Goal: Task Accomplishment & Management: Manage account settings

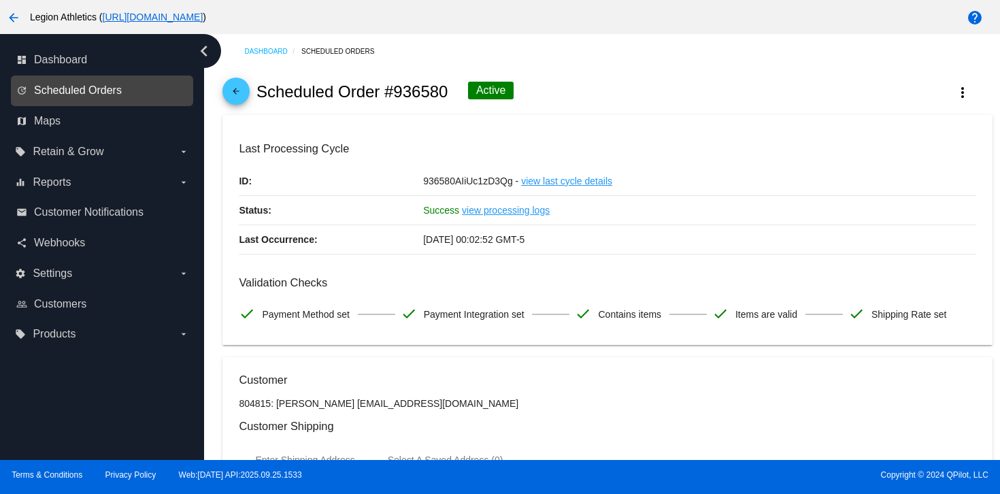
click at [54, 86] on span "Scheduled Orders" at bounding box center [78, 90] width 88 height 12
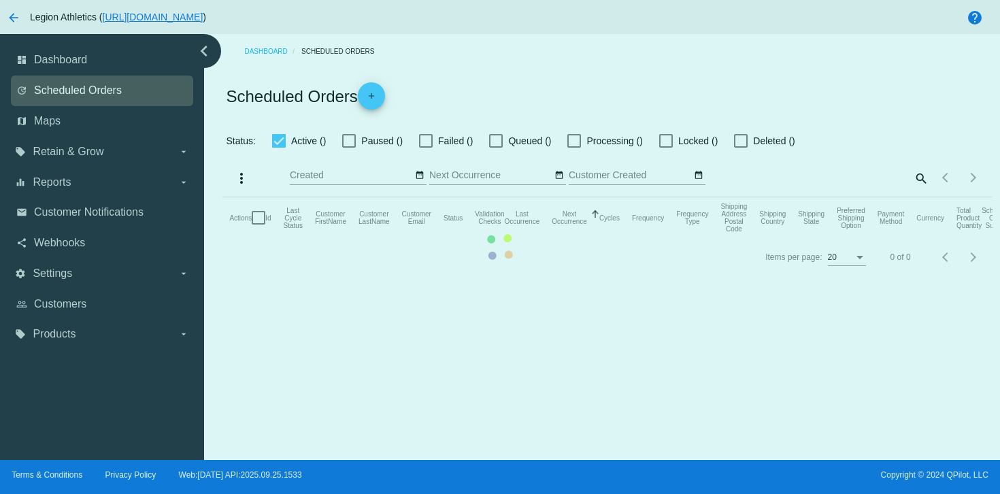
checkbox input "true"
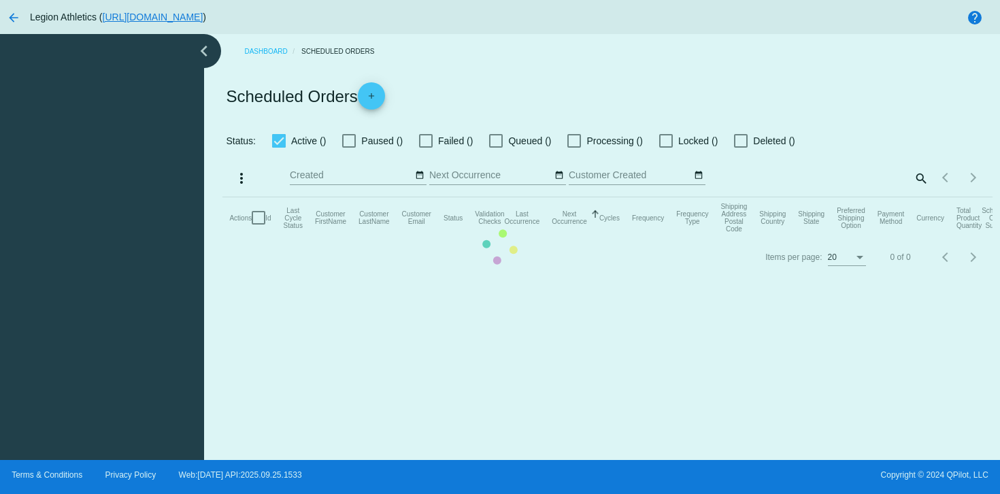
checkbox input "true"
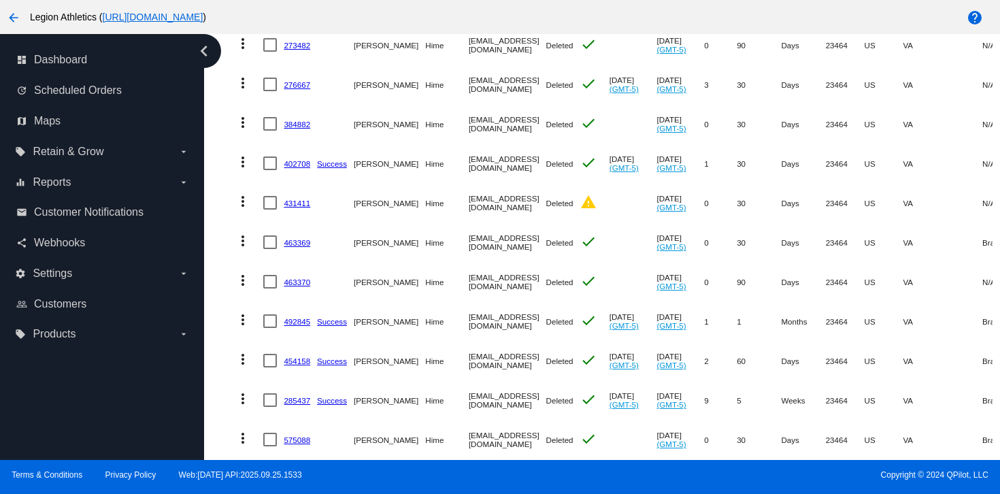
scroll to position [449, 0]
